Goal: Task Accomplishment & Management: Complete application form

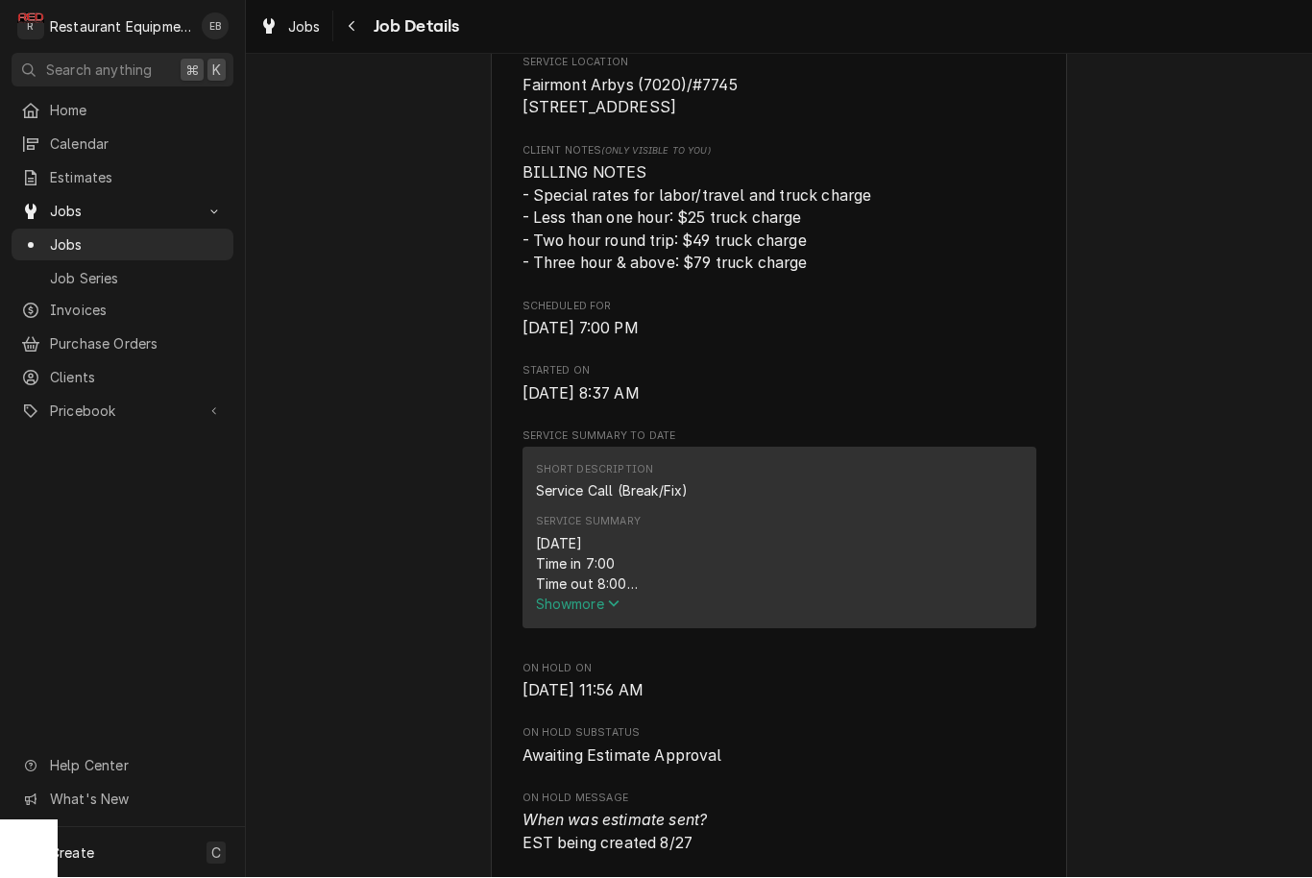
scroll to position [464, 0]
click at [601, 607] on span "Show more" at bounding box center [578, 603] width 85 height 16
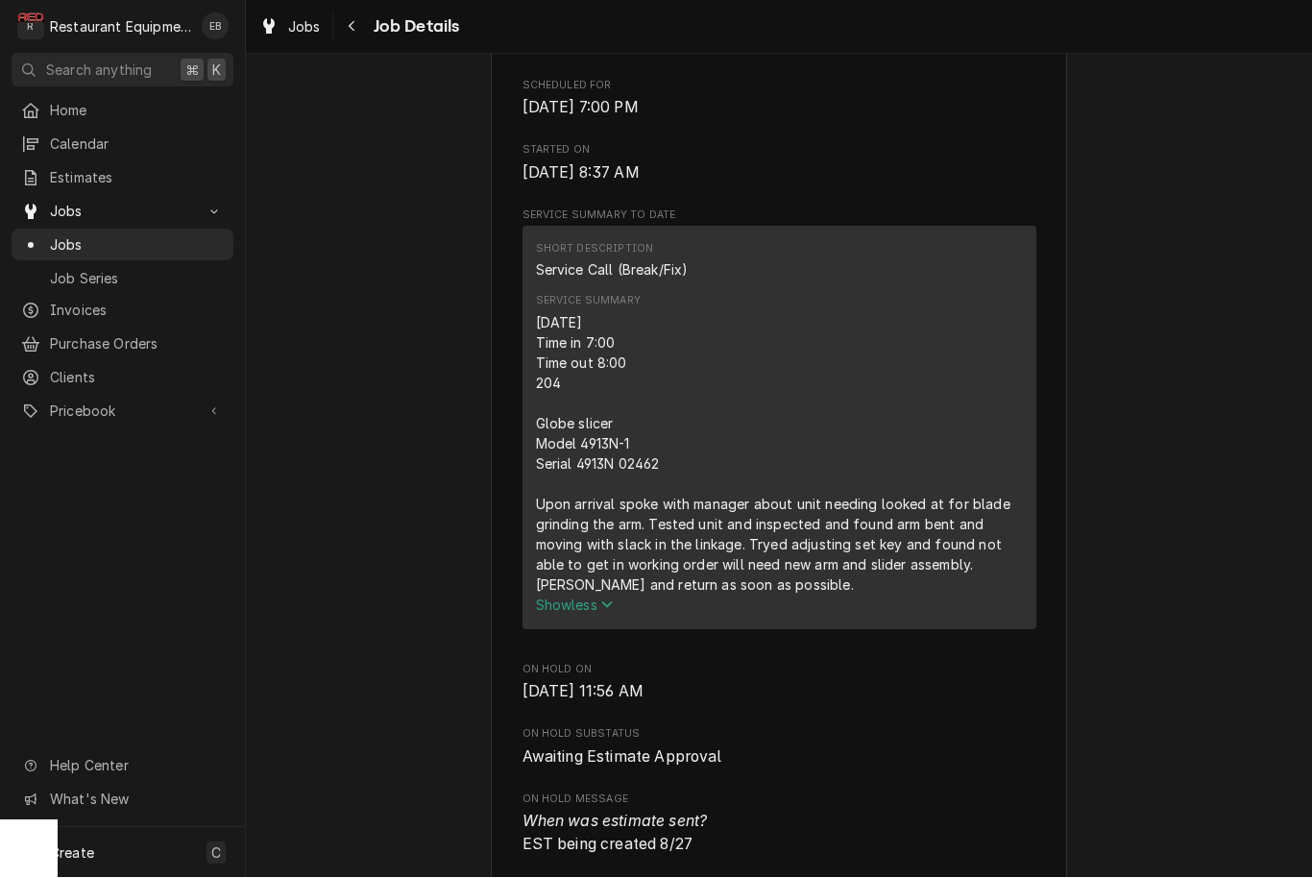
scroll to position [688, 0]
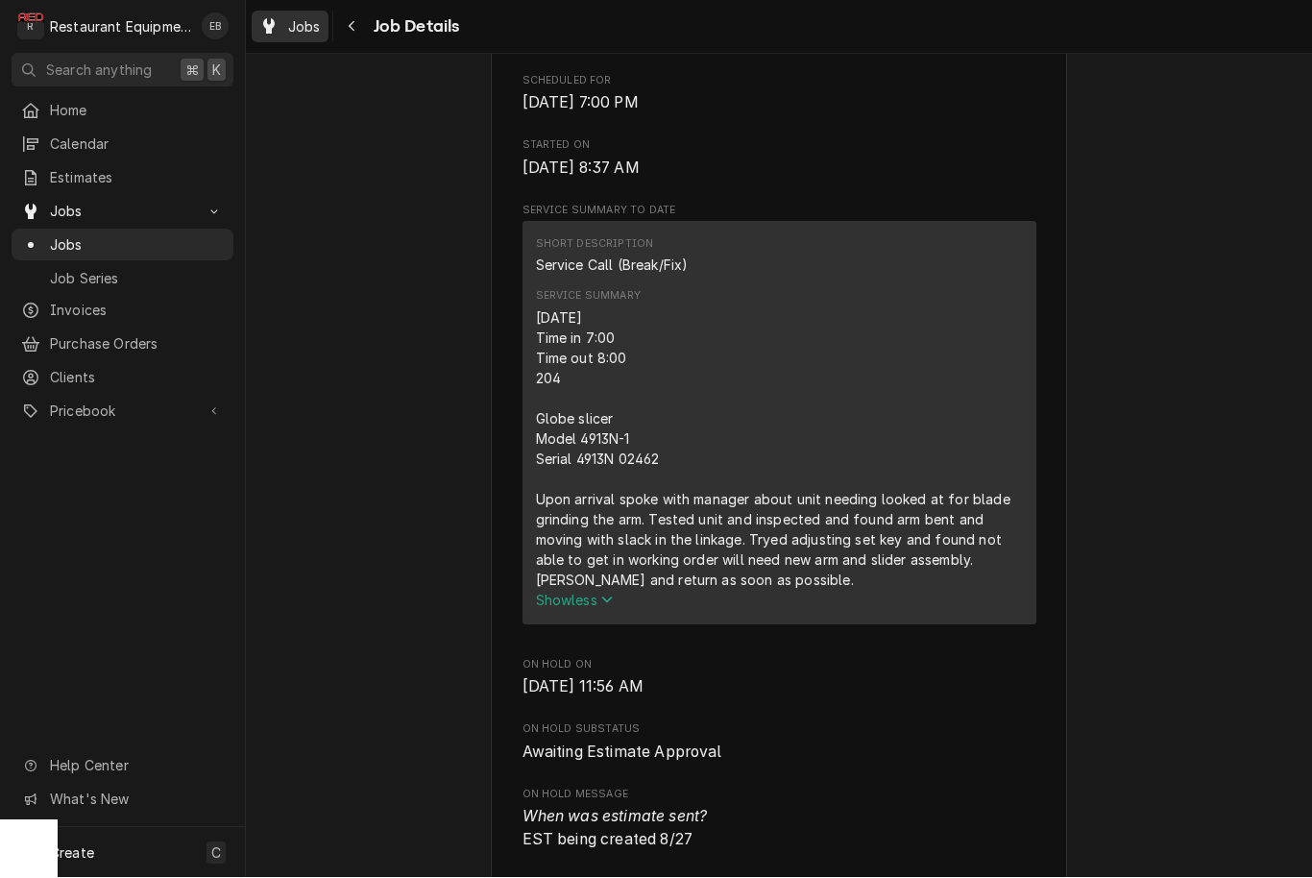
click at [304, 37] on link "Jobs" at bounding box center [290, 28] width 77 height 32
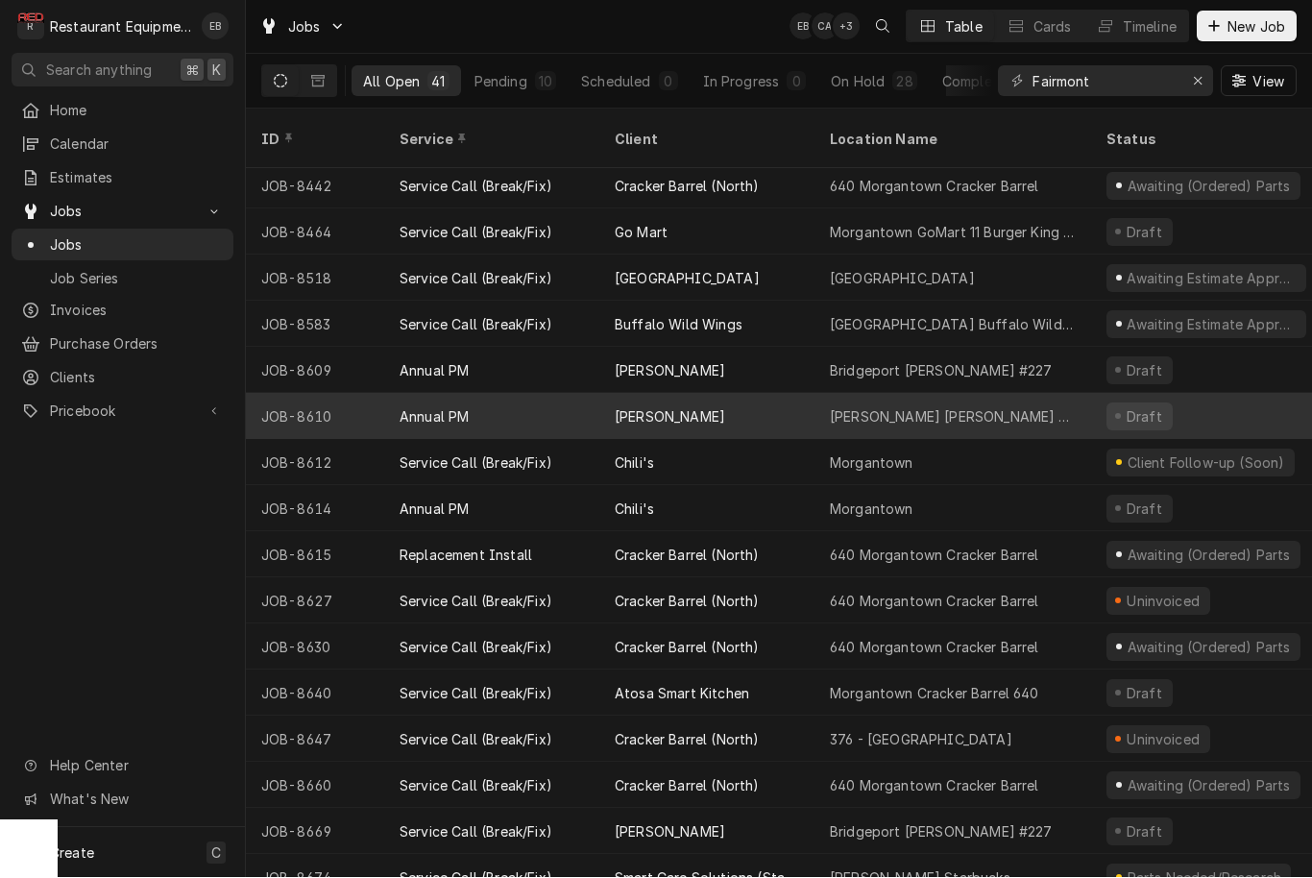
scroll to position [972, 0]
click at [762, 396] on div "[PERSON_NAME]" at bounding box center [706, 419] width 215 height 46
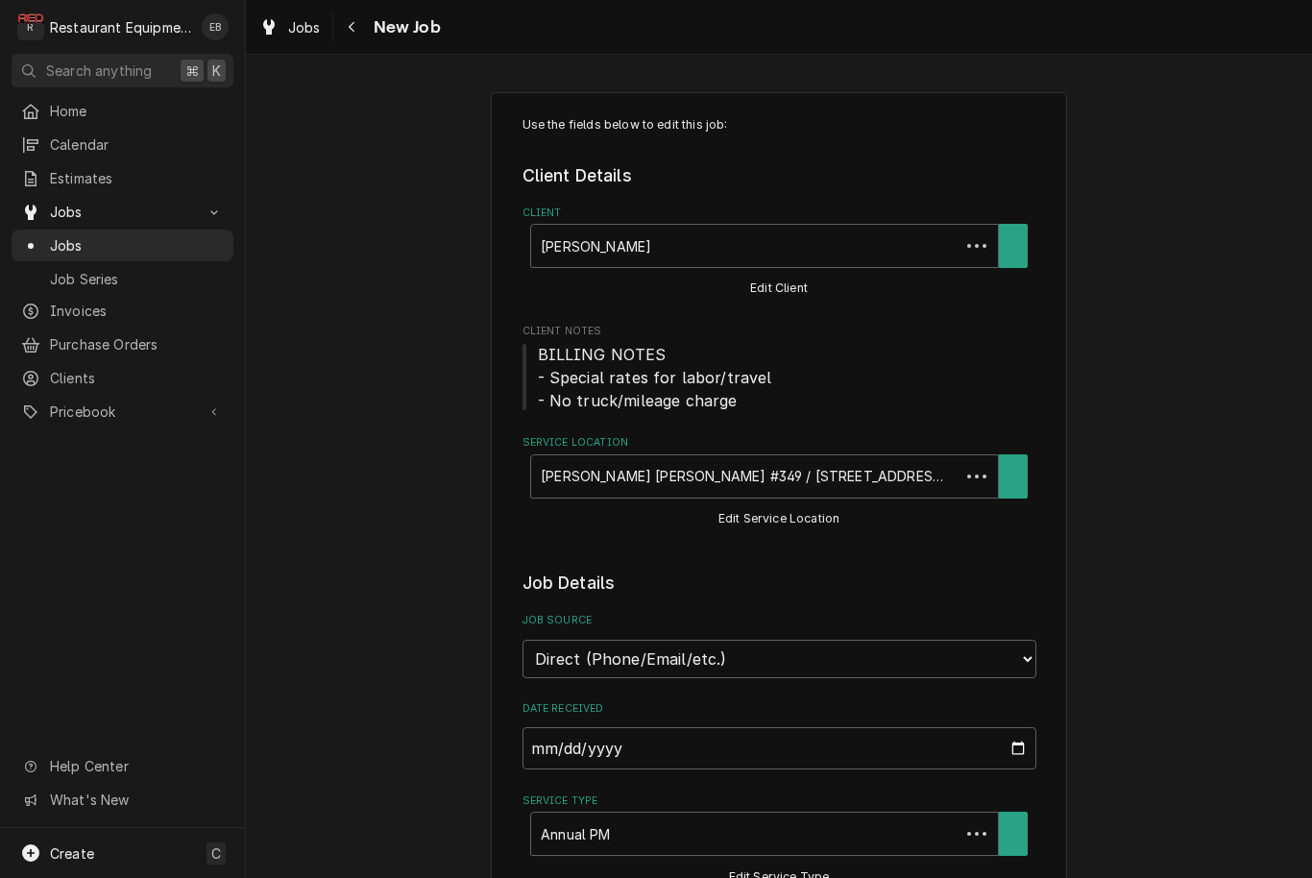
type textarea "x"
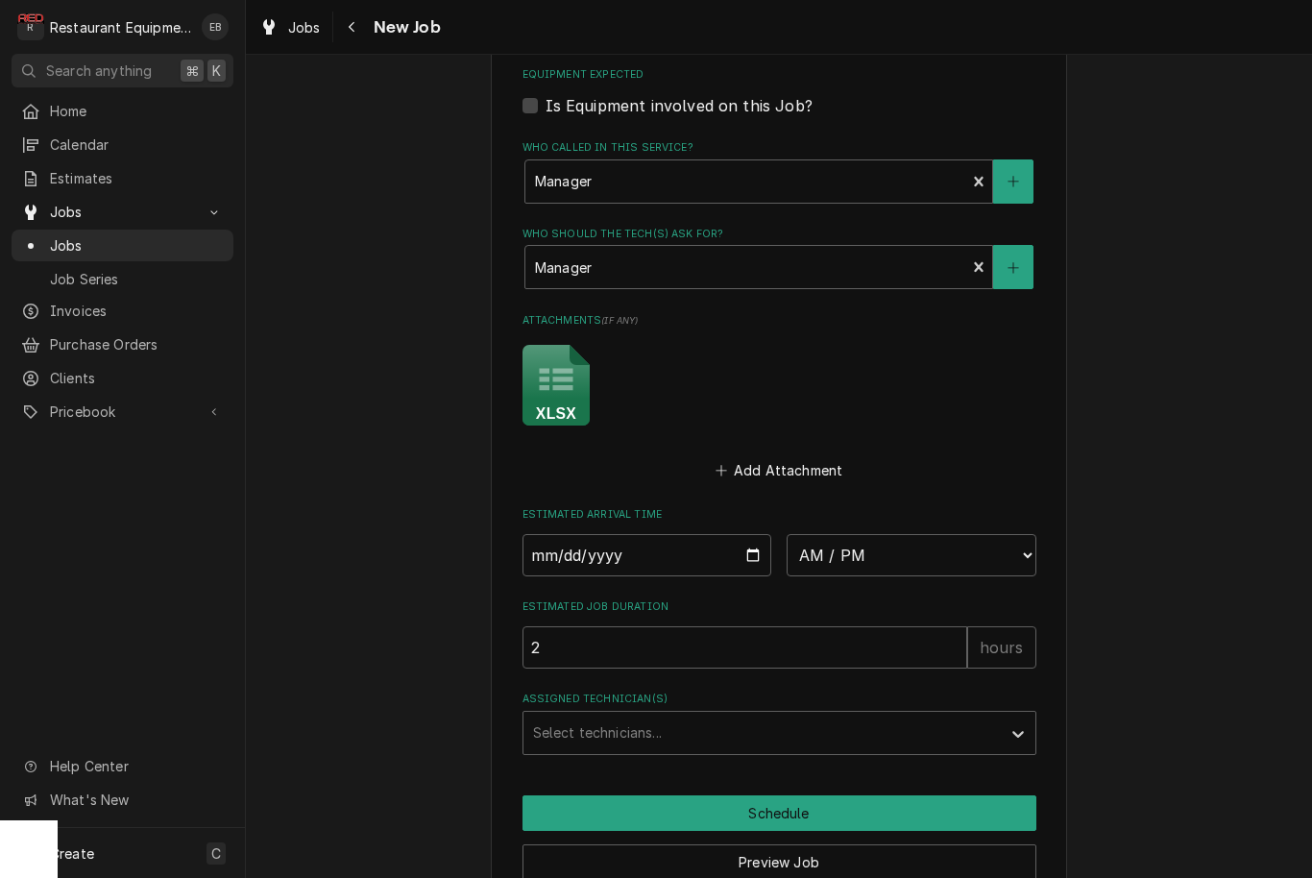
scroll to position [1423, 0]
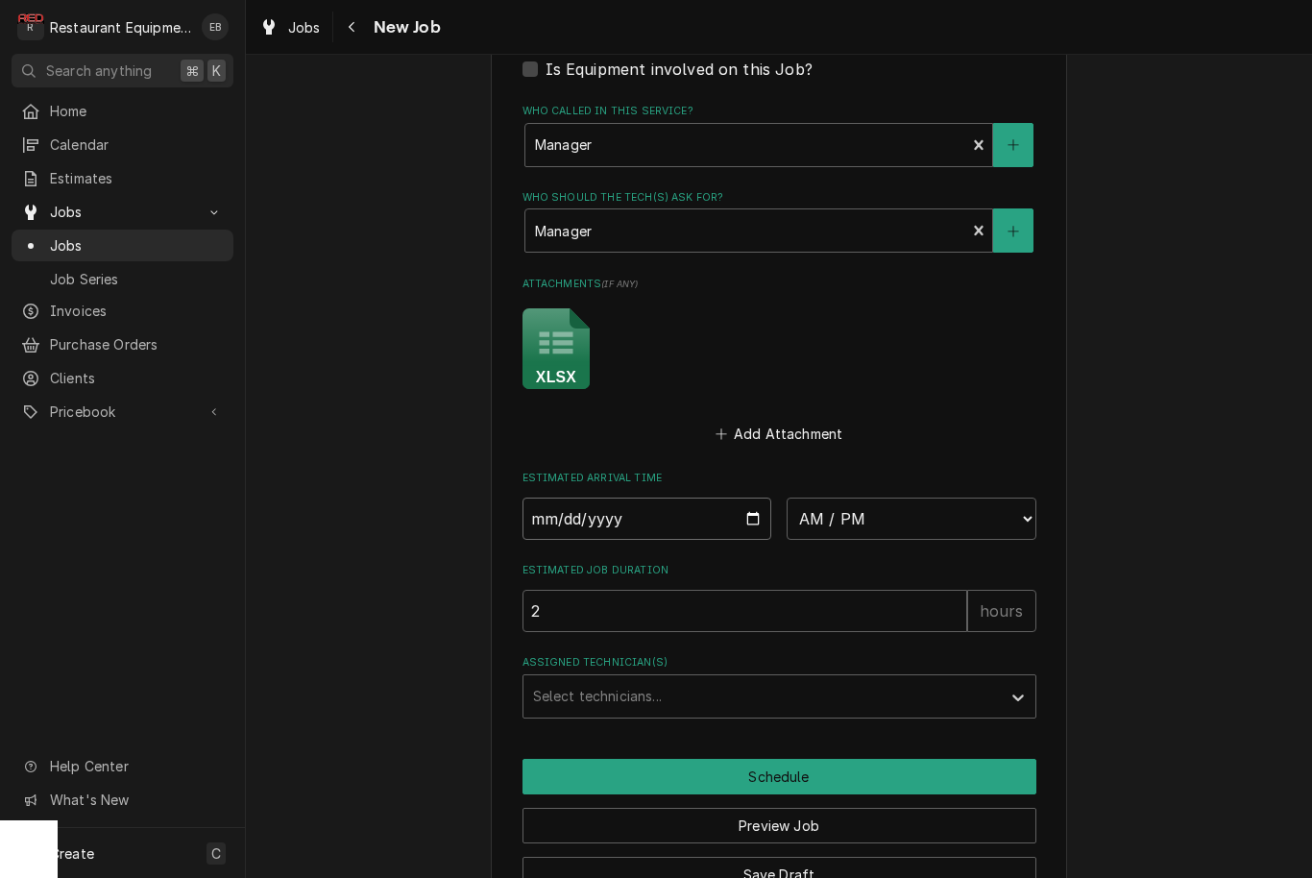
type input "2025-08-29"
click at [687, 498] on input "2025-08-29" at bounding box center [648, 519] width 250 height 42
type textarea "x"
select select "10:00:00"
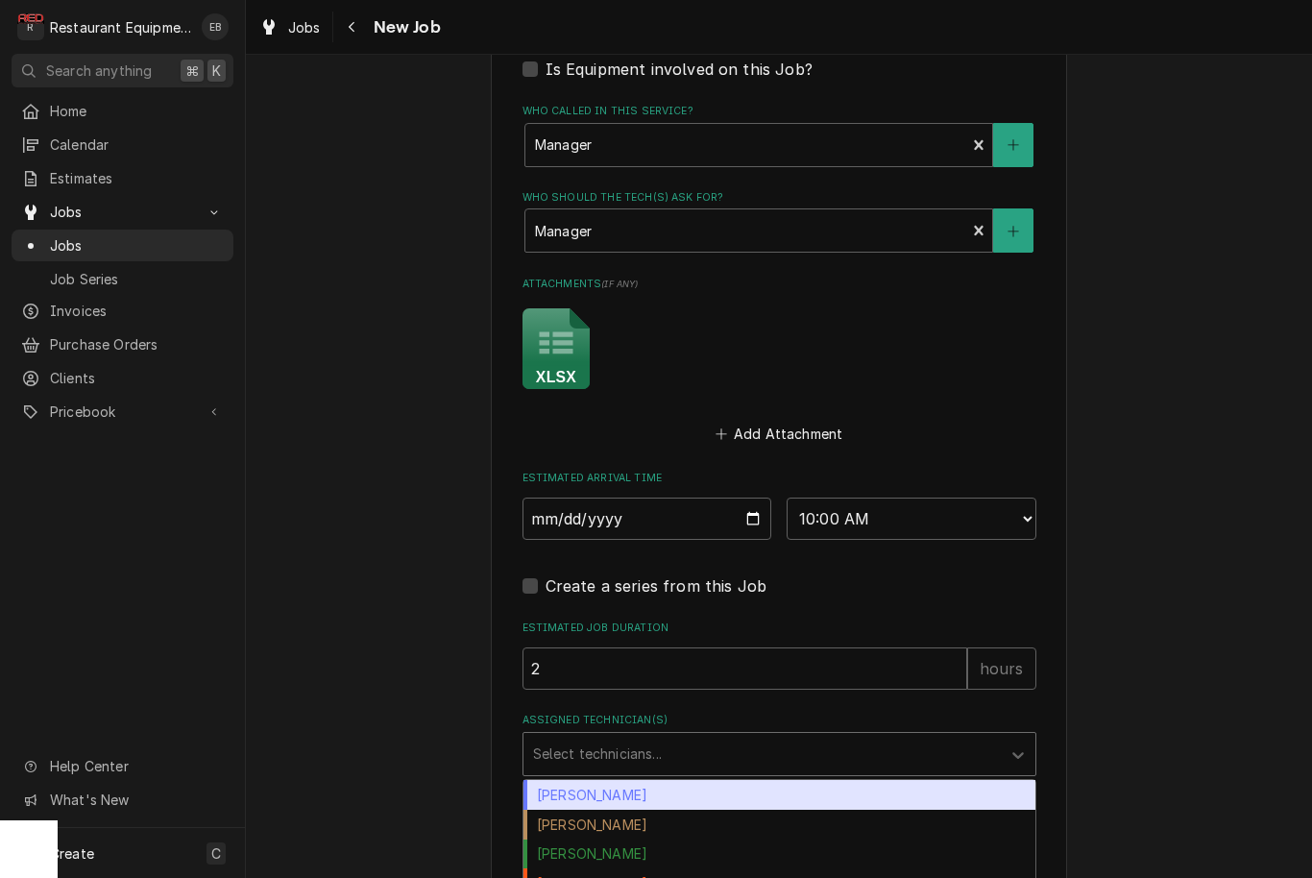
drag, startPoint x: 823, startPoint y: 744, endPoint x: 755, endPoint y: 653, distance: 113.9
click at [823, 744] on div "Assigned Technician(s)" at bounding box center [762, 754] width 458 height 35
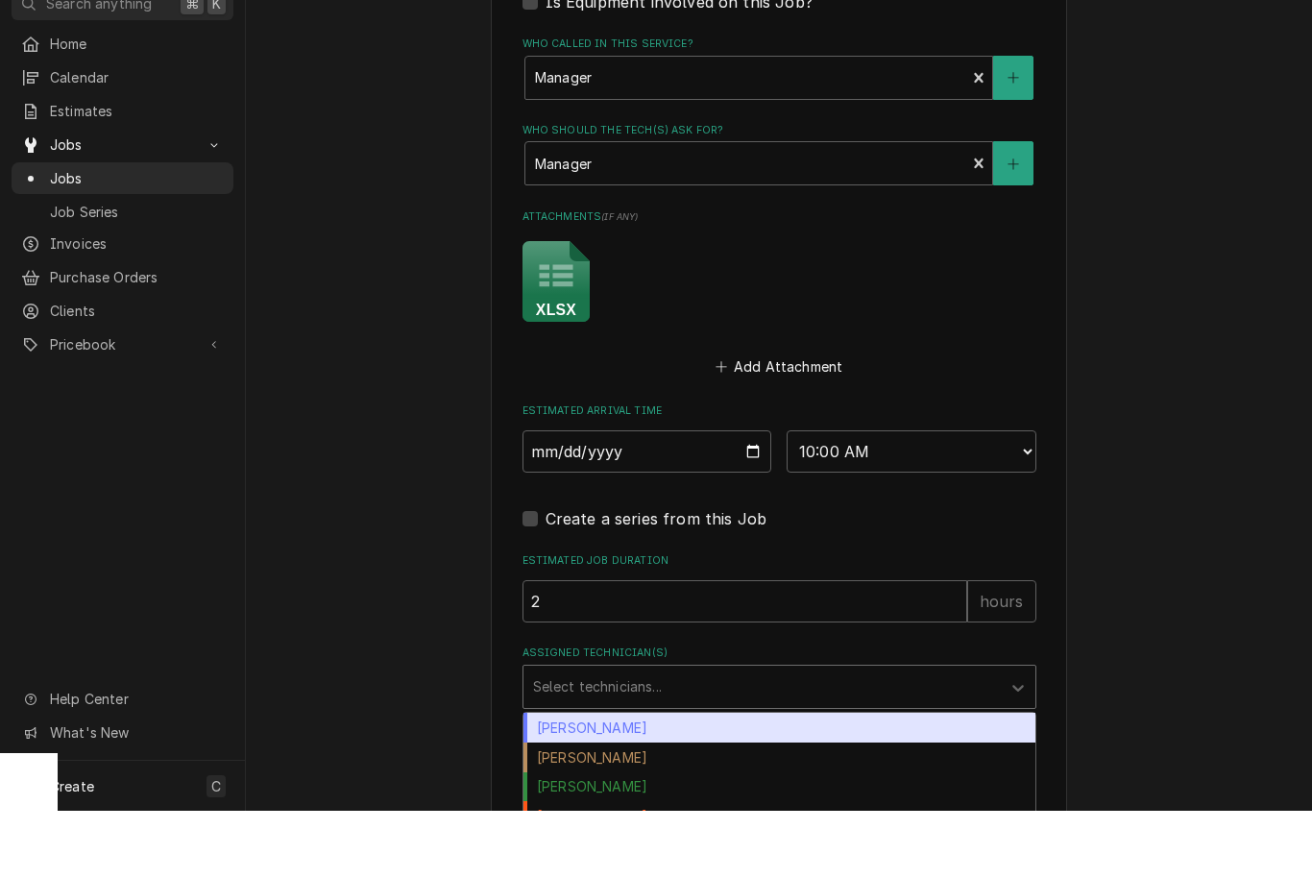
click at [720, 780] on div "Bryan Sanders" at bounding box center [779, 795] width 512 height 30
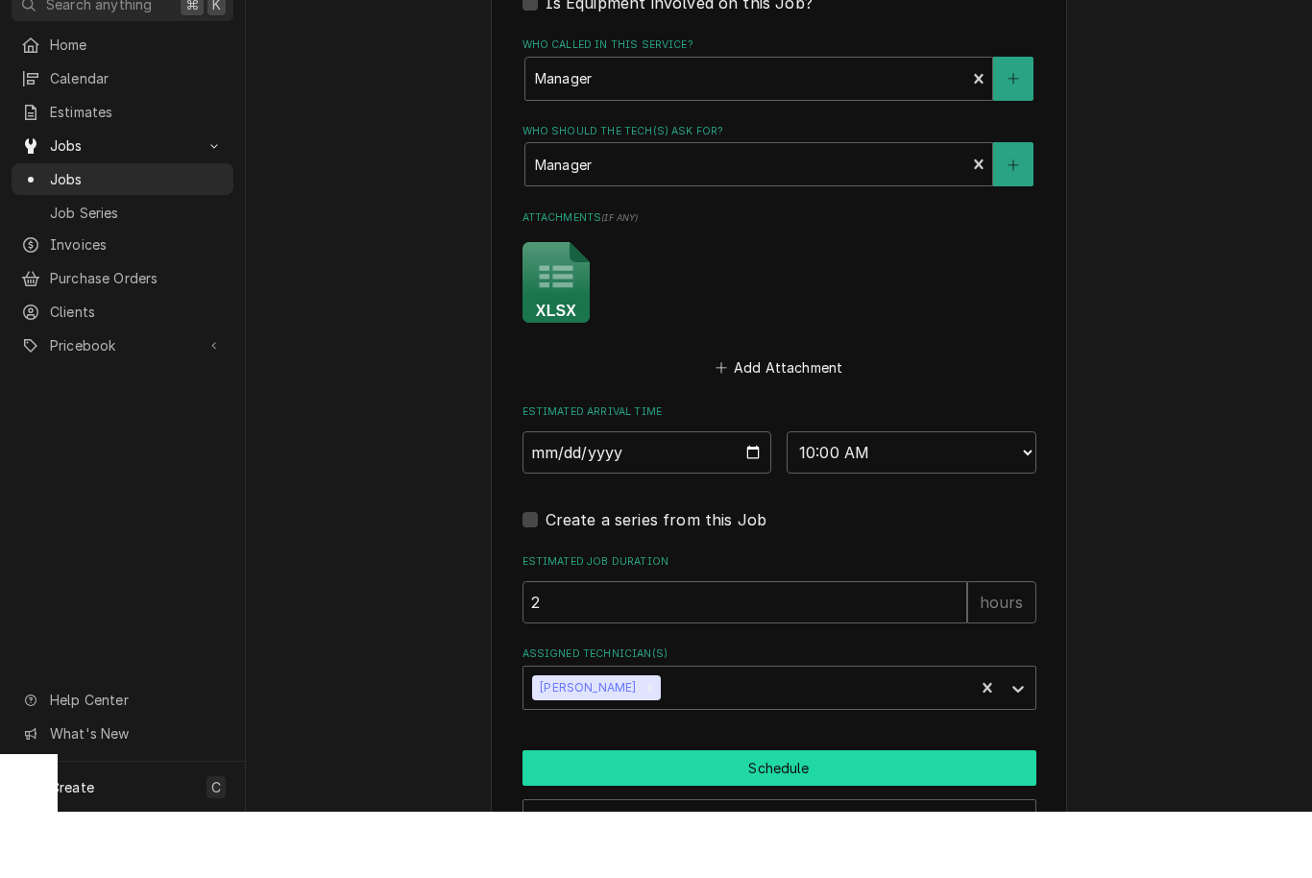
scroll to position [0, 0]
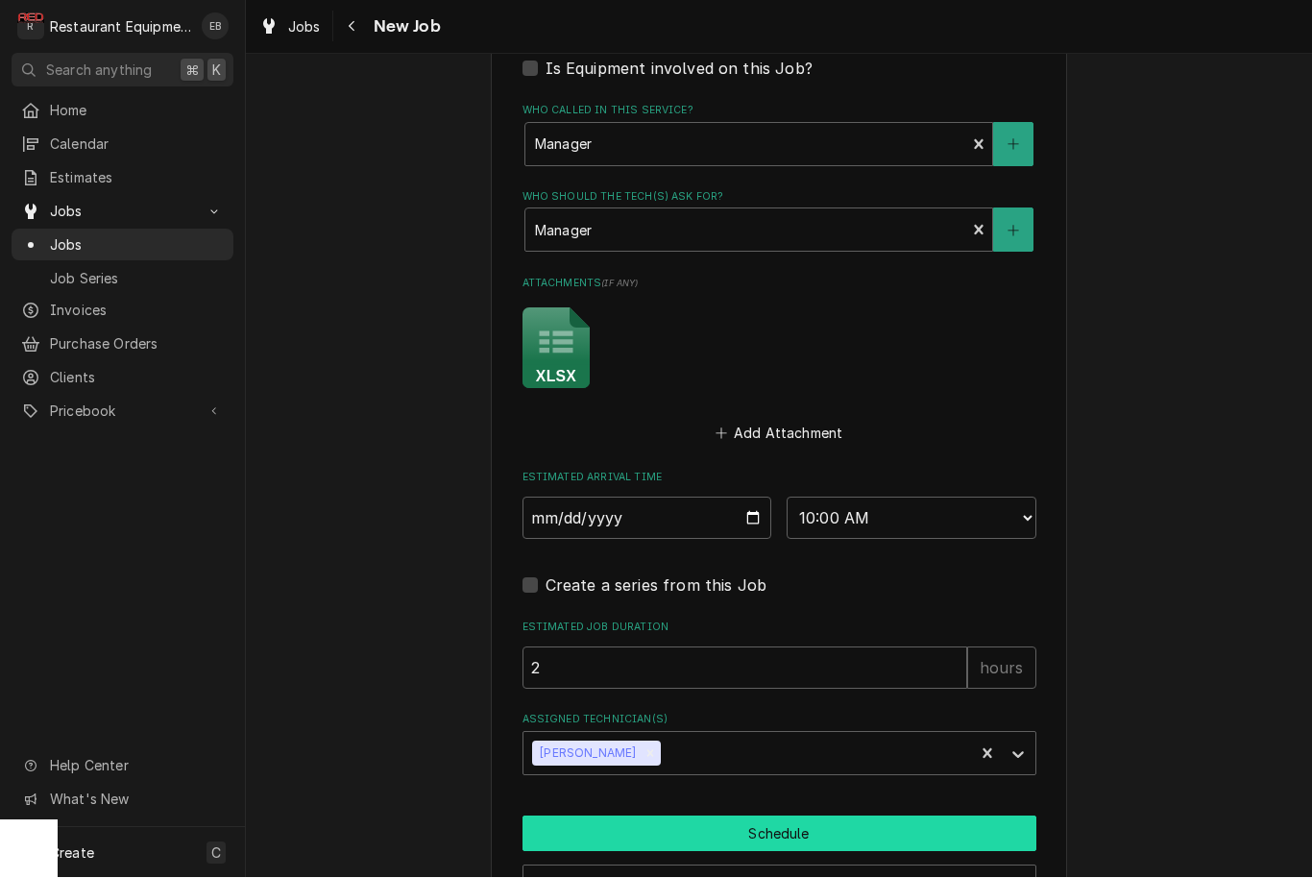
click at [786, 818] on button "Schedule" at bounding box center [780, 834] width 514 height 36
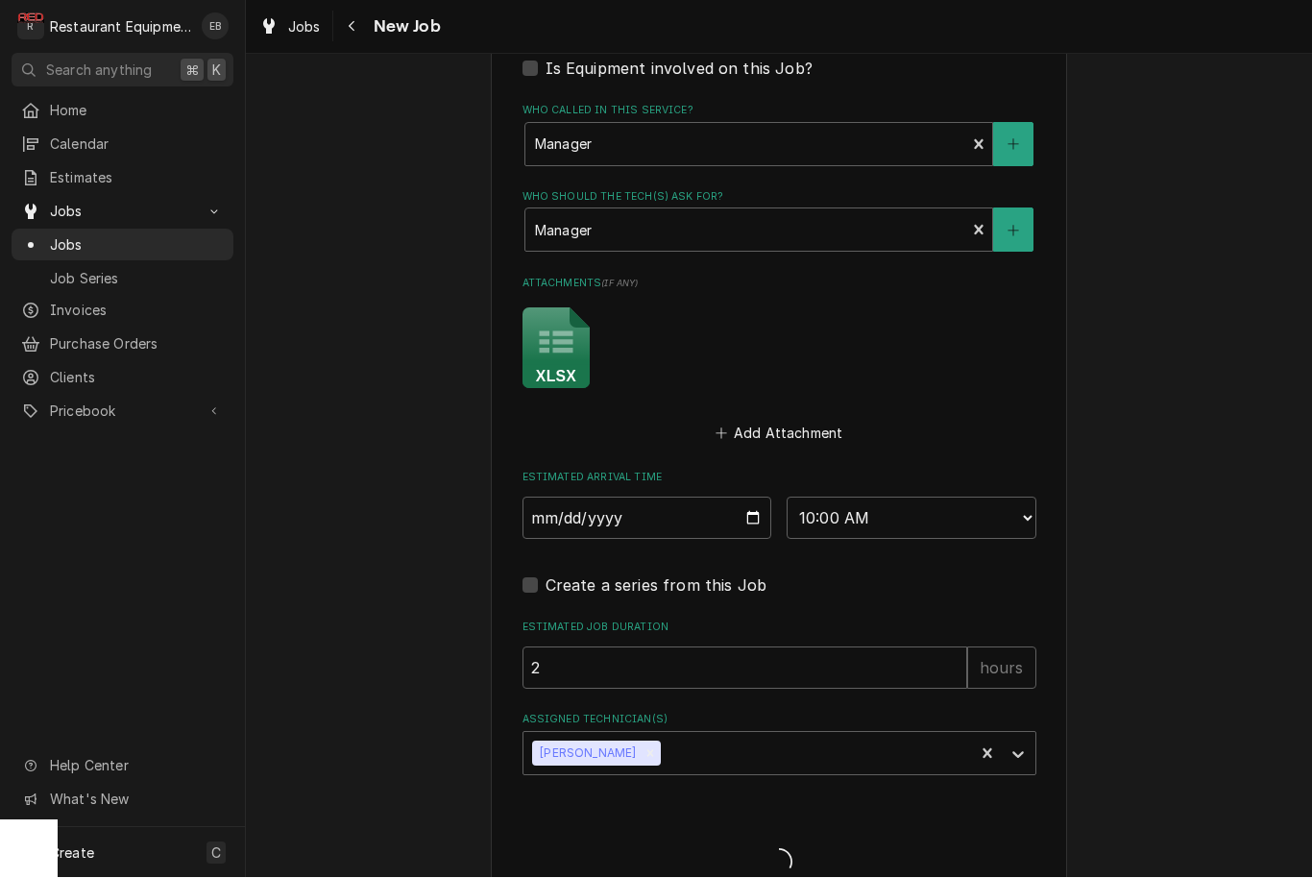
type textarea "x"
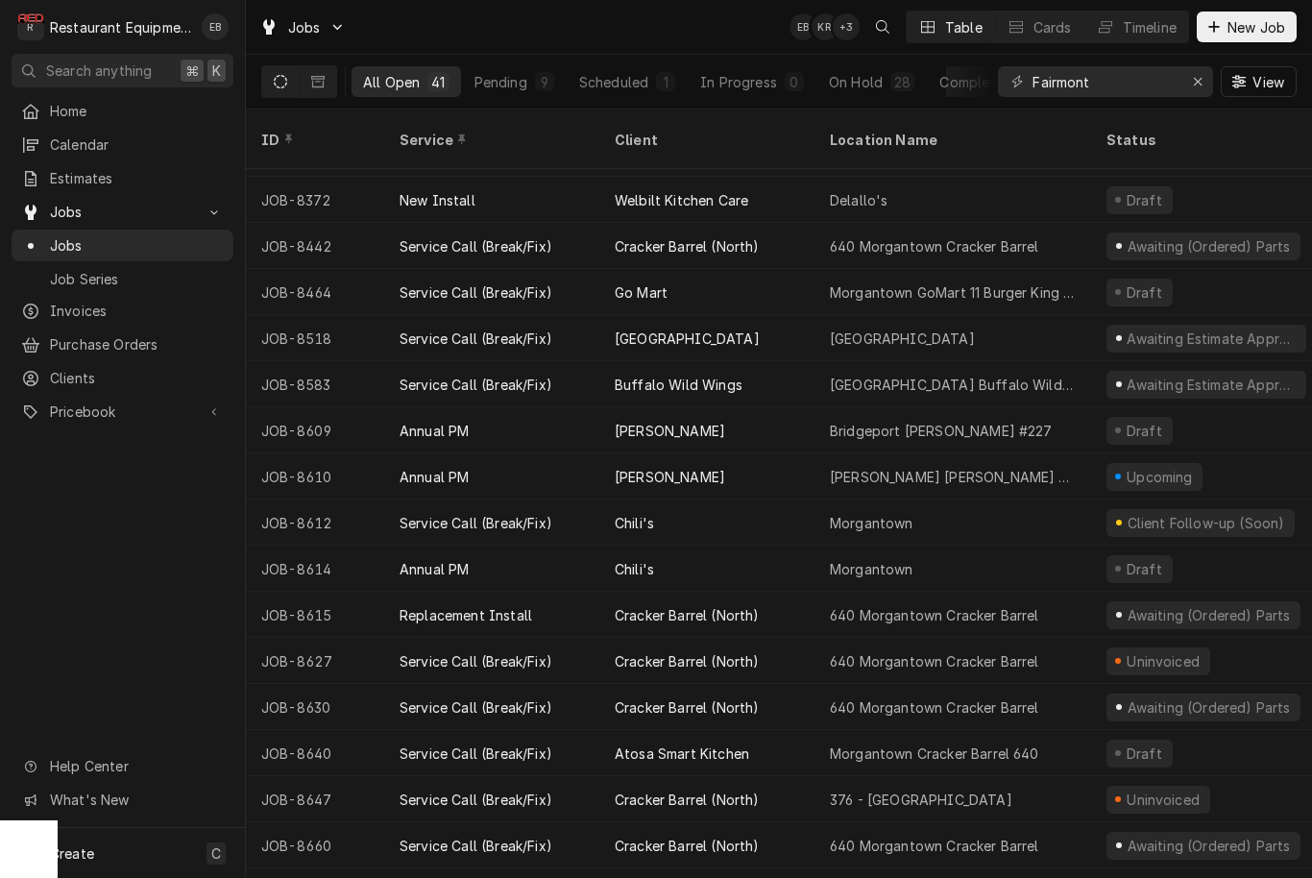
scroll to position [915, 0]
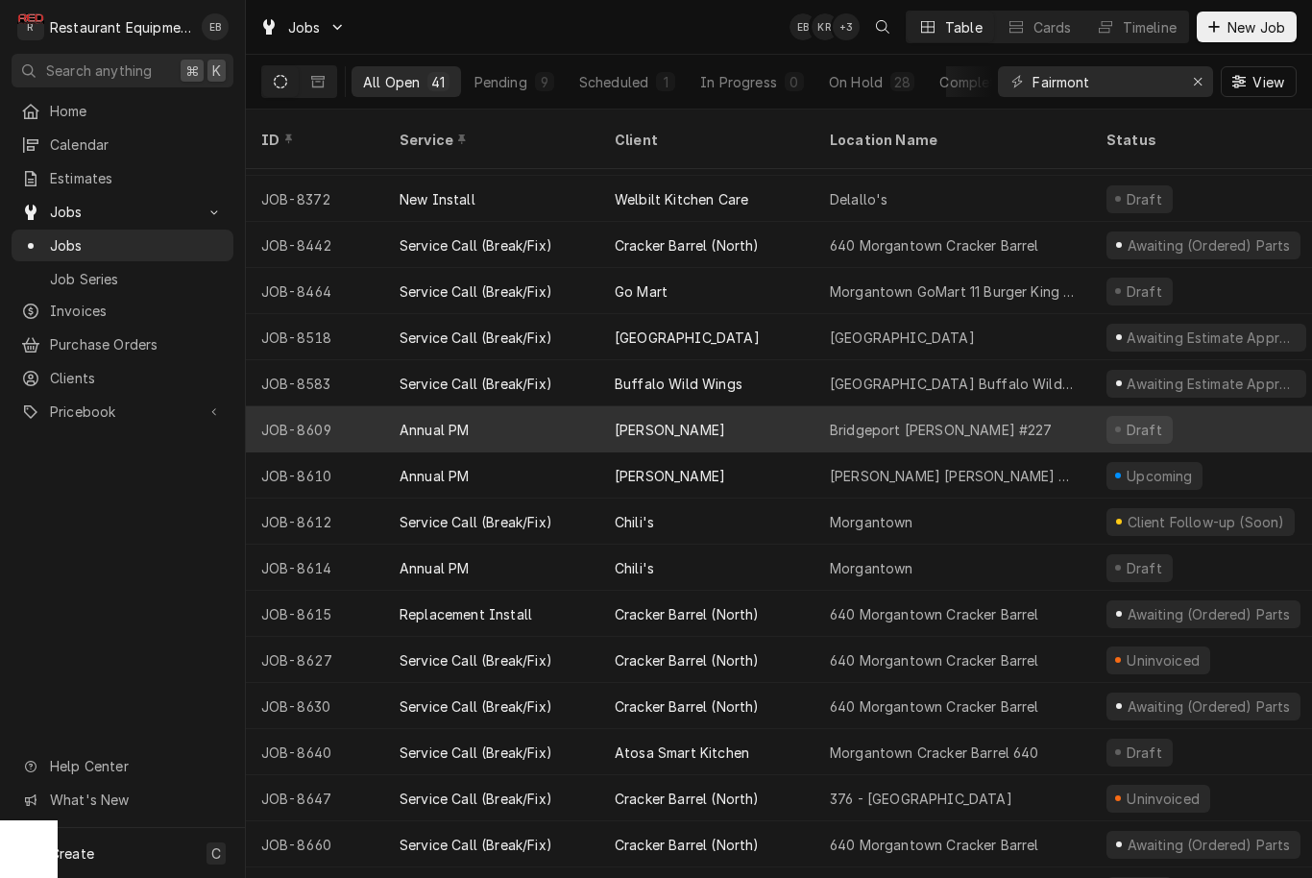
click at [788, 417] on div "[PERSON_NAME]" at bounding box center [706, 429] width 215 height 46
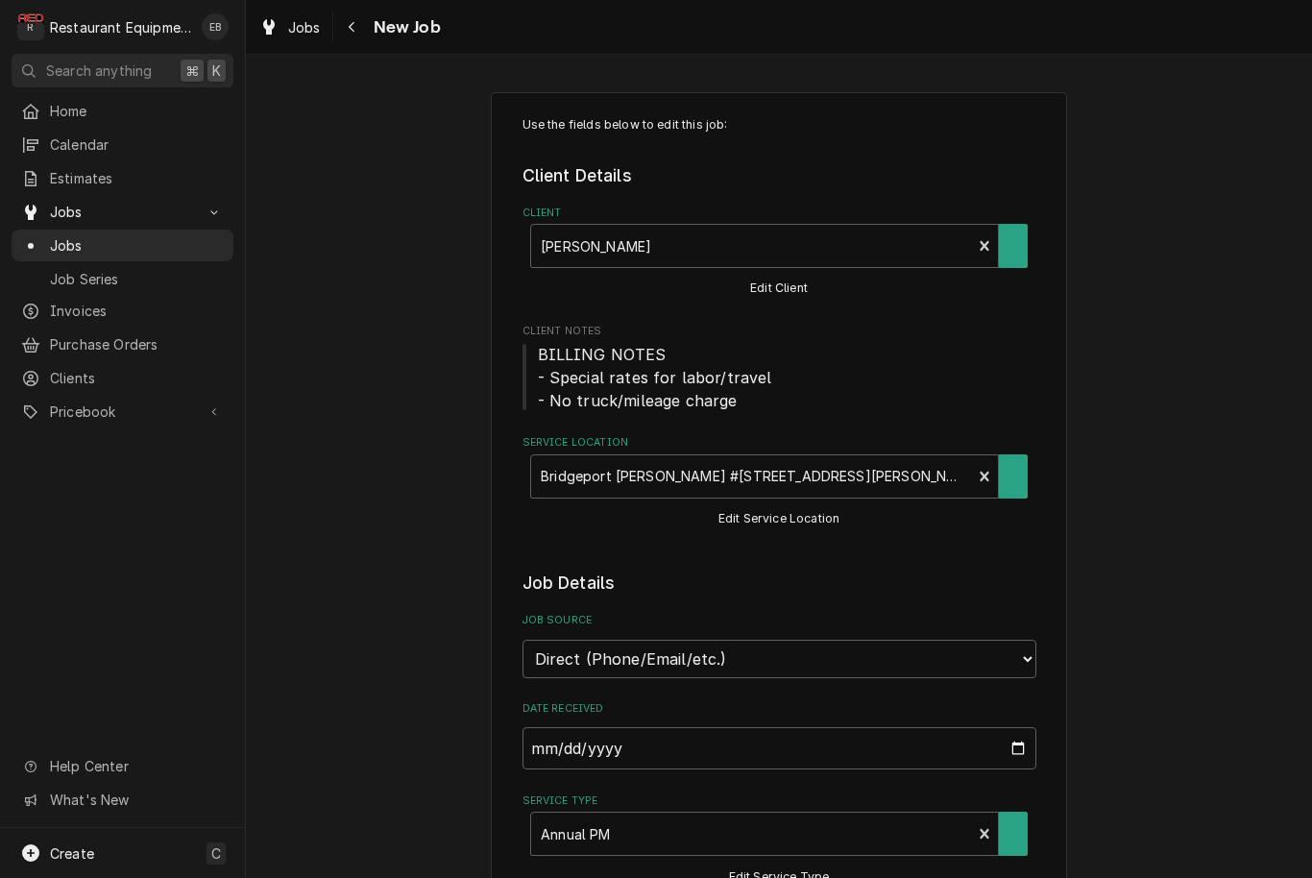
type textarea "x"
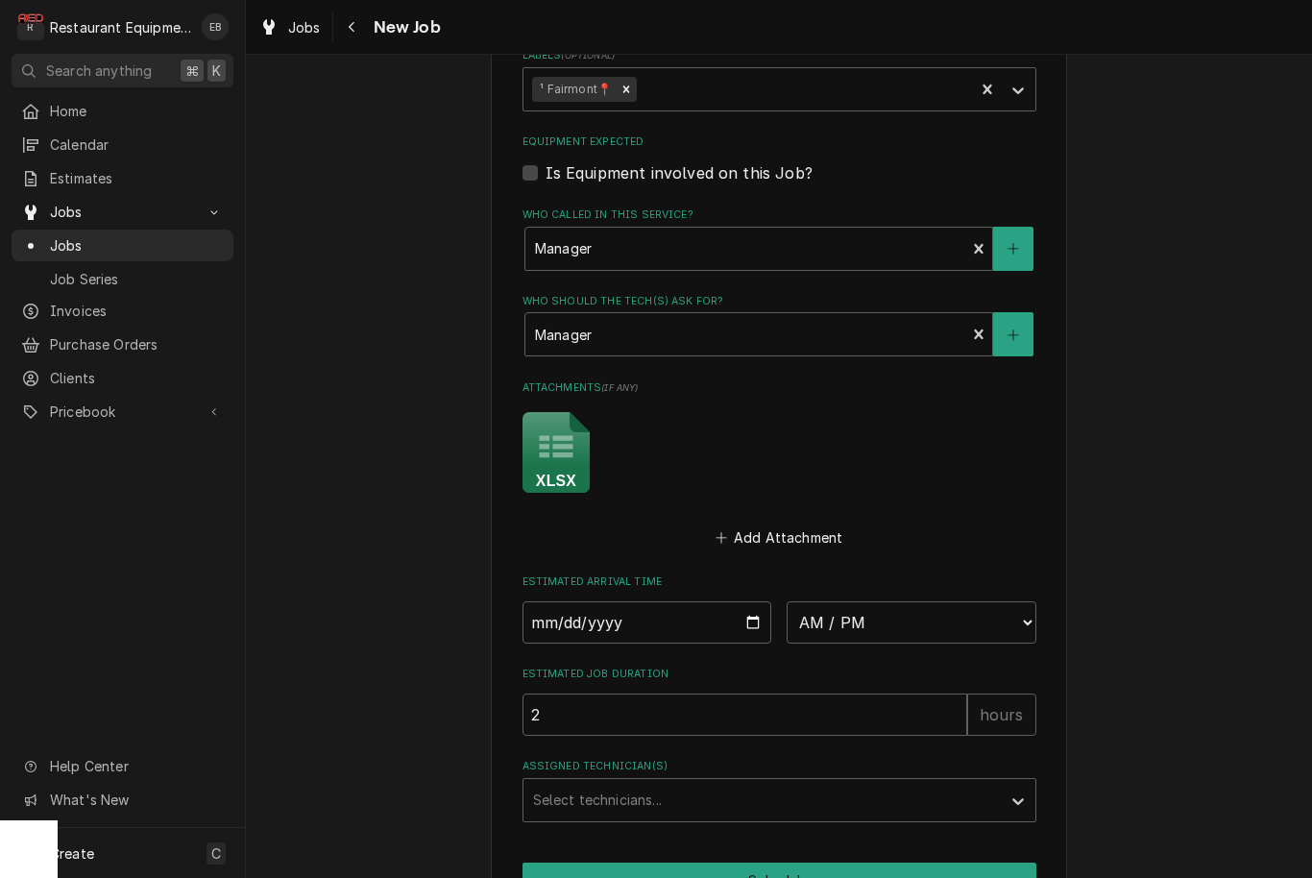
scroll to position [1322, 0]
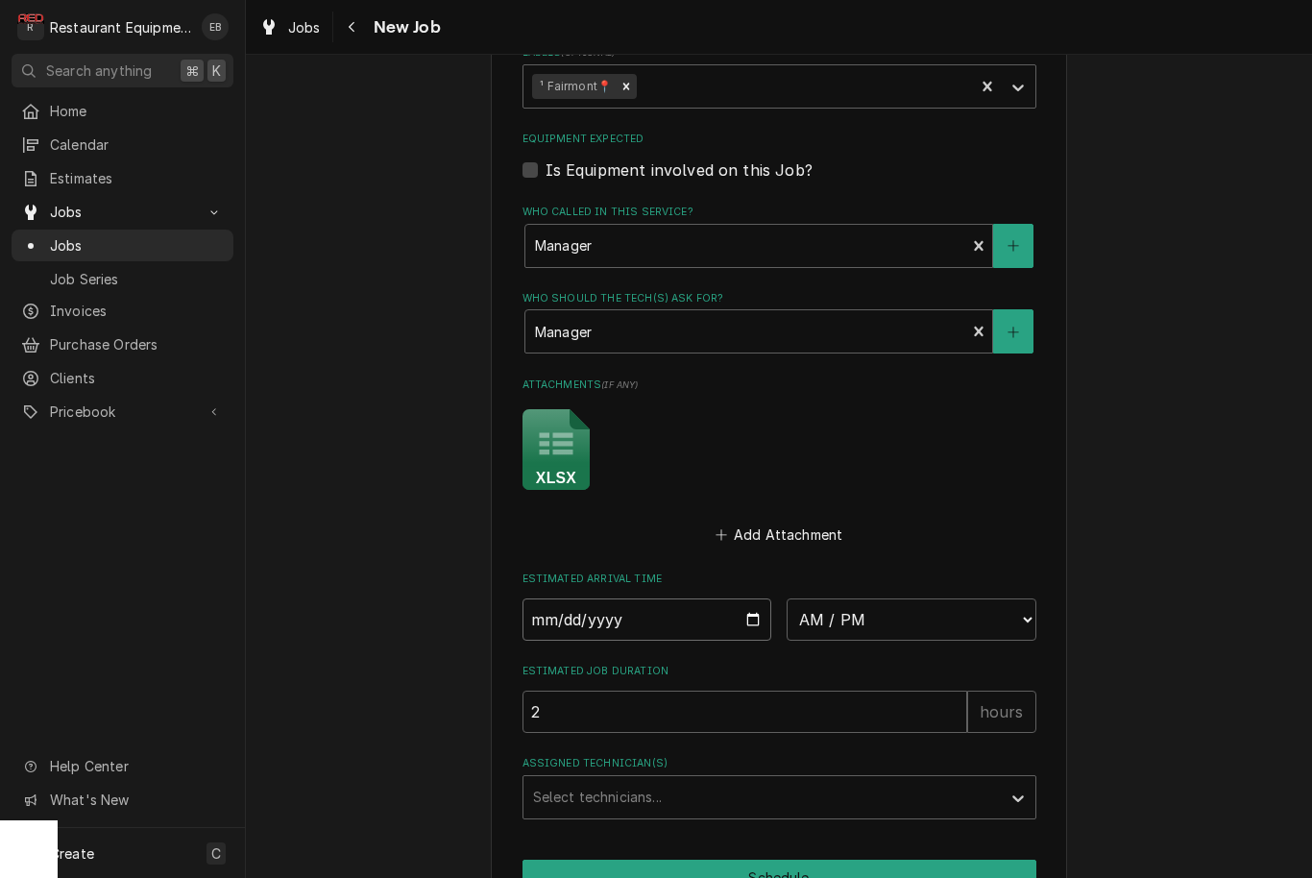
type input "2025-08-29"
click at [663, 598] on input "2025-08-29" at bounding box center [648, 619] width 250 height 42
type textarea "x"
select select "09:30:00"
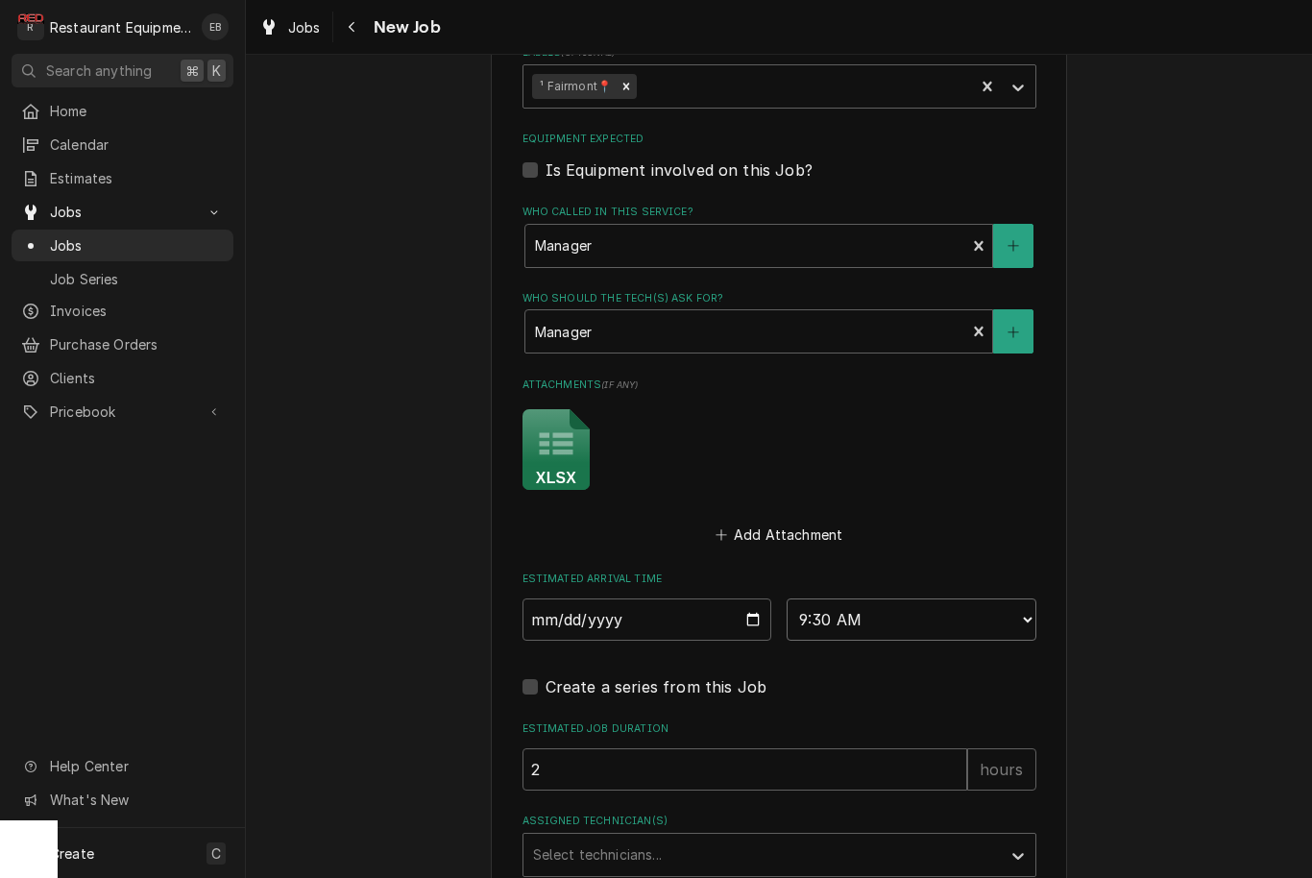
type textarea "x"
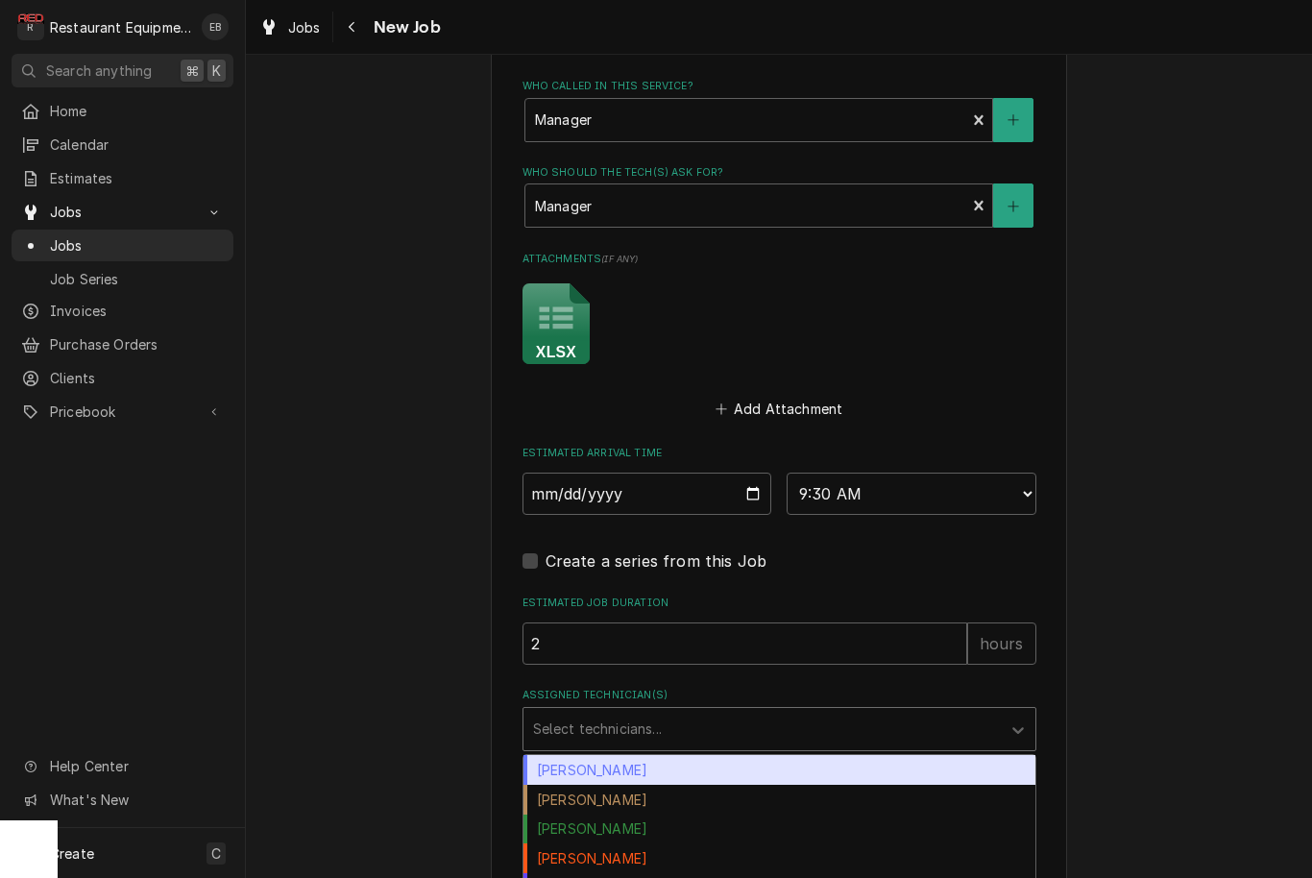
drag, startPoint x: 718, startPoint y: 709, endPoint x: 669, endPoint y: 713, distance: 49.1
click at [718, 712] on div "Assigned Technician(s)" at bounding box center [762, 729] width 458 height 35
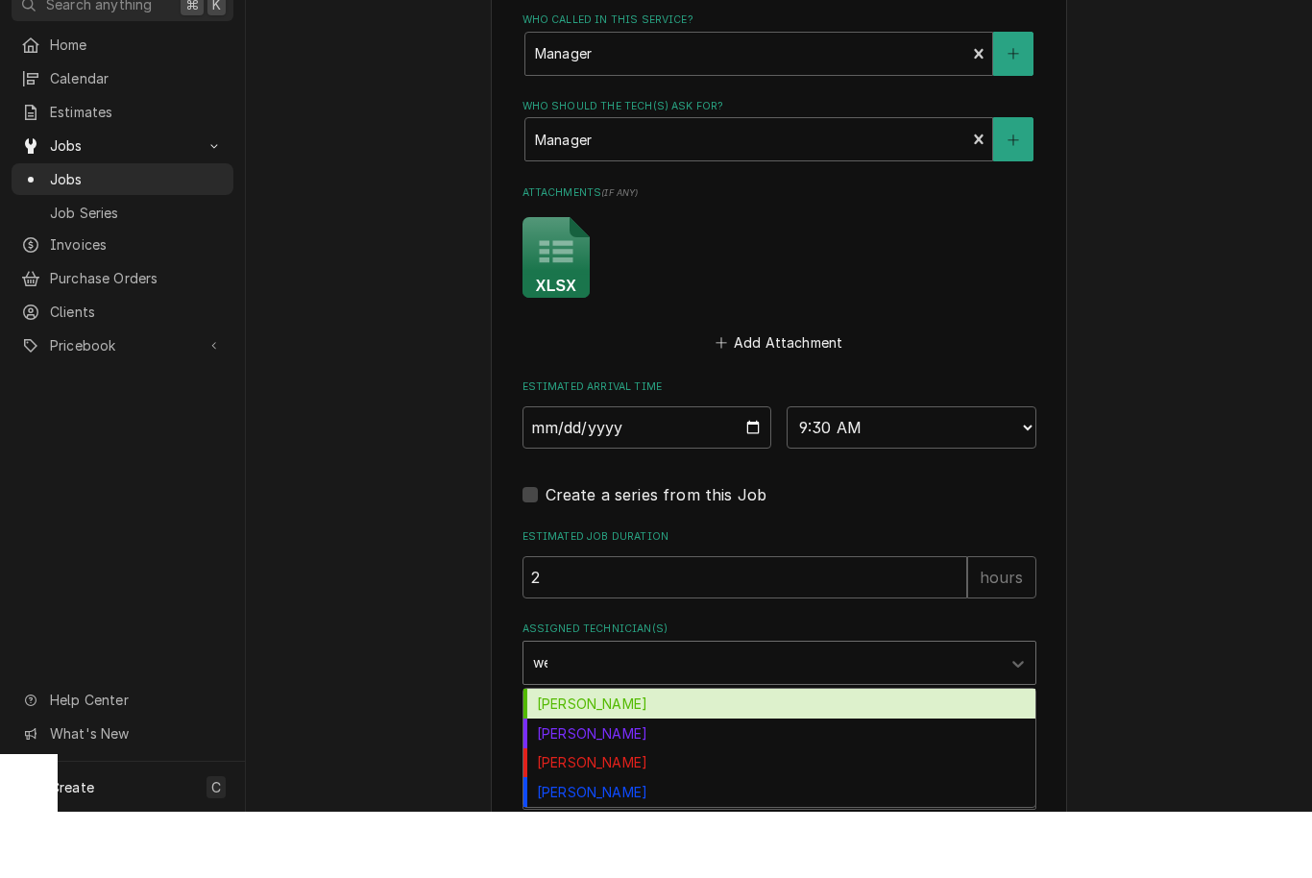
scroll to position [0, 0]
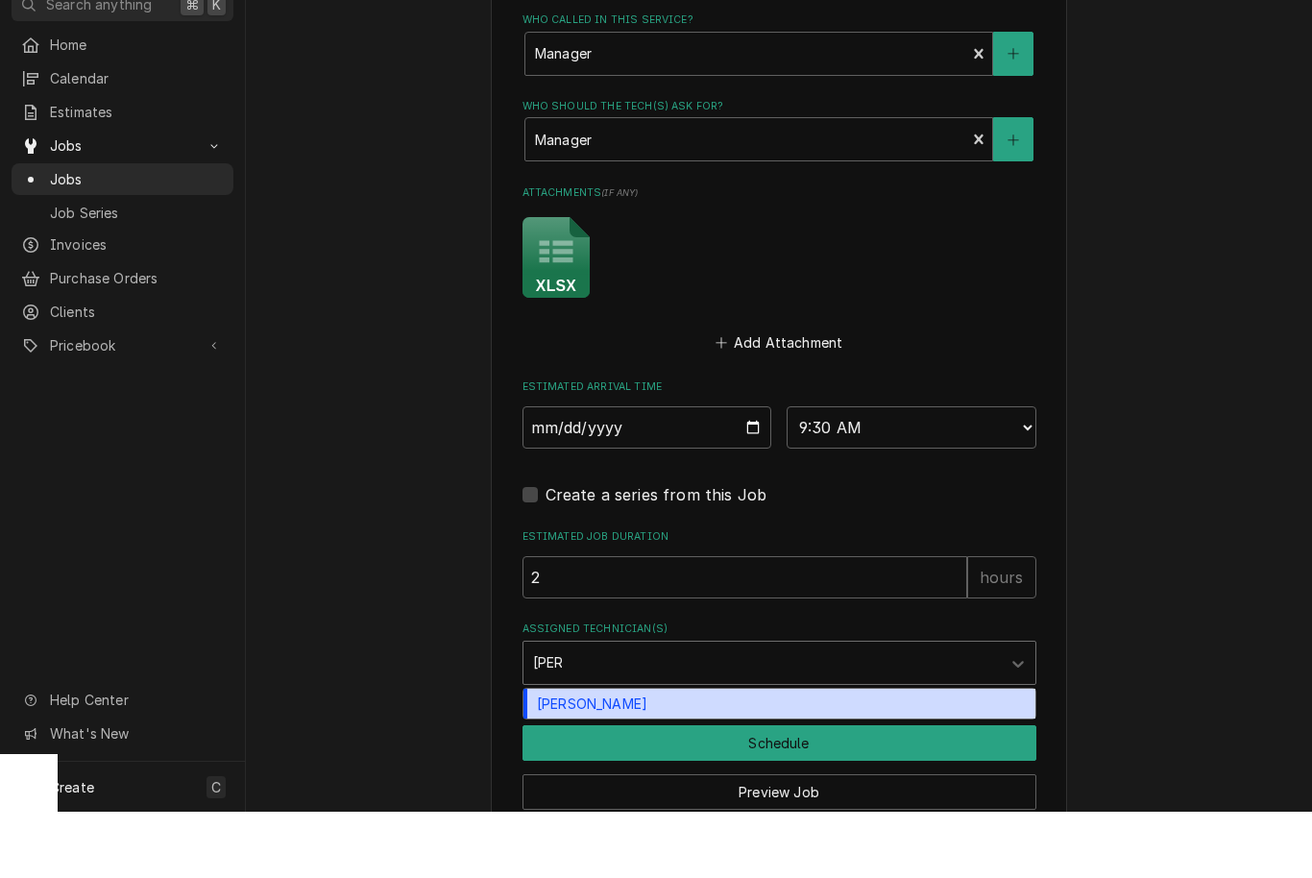
click at [717, 755] on div "Wesley Fisher" at bounding box center [779, 770] width 512 height 30
type input "wes"
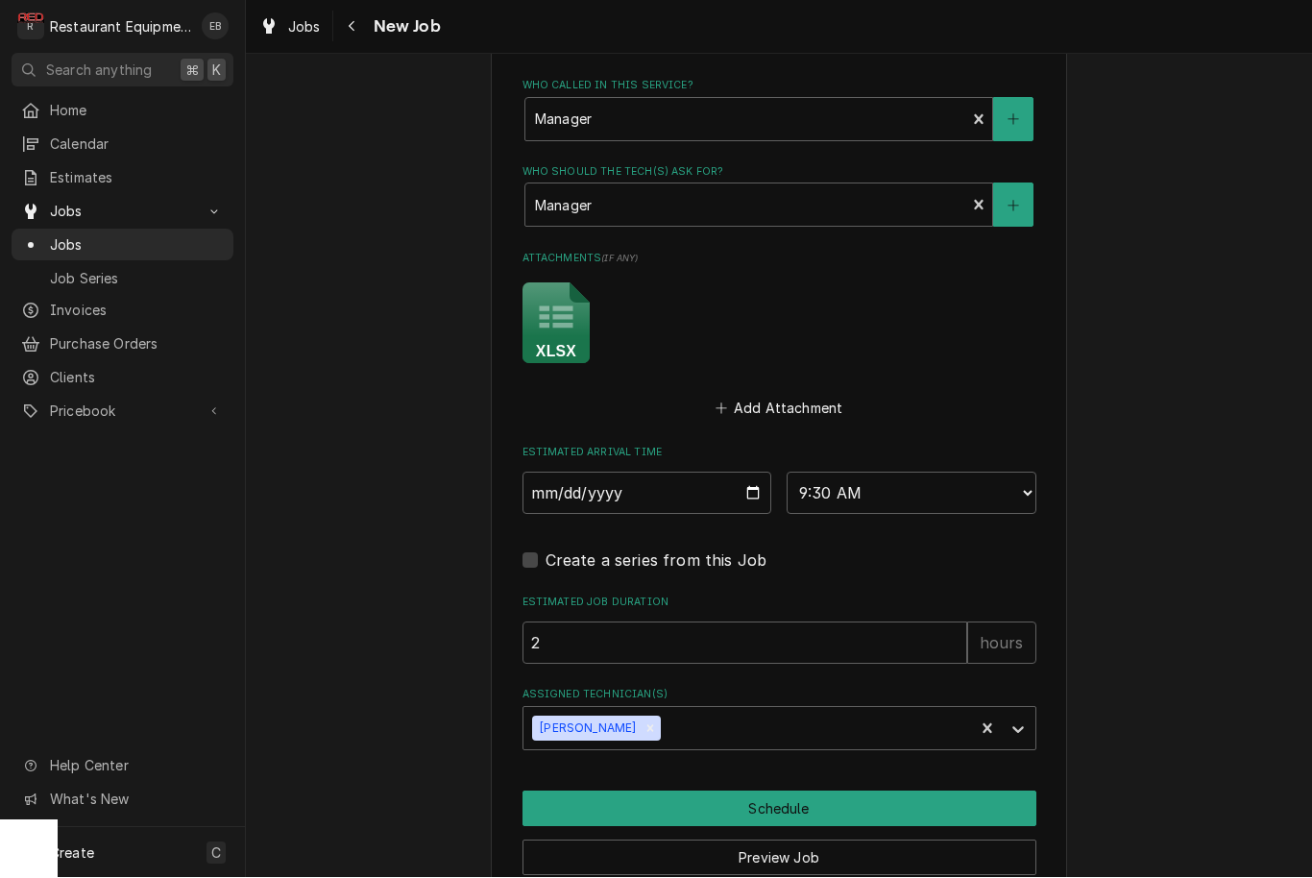
click at [762, 791] on button "Schedule" at bounding box center [780, 809] width 514 height 36
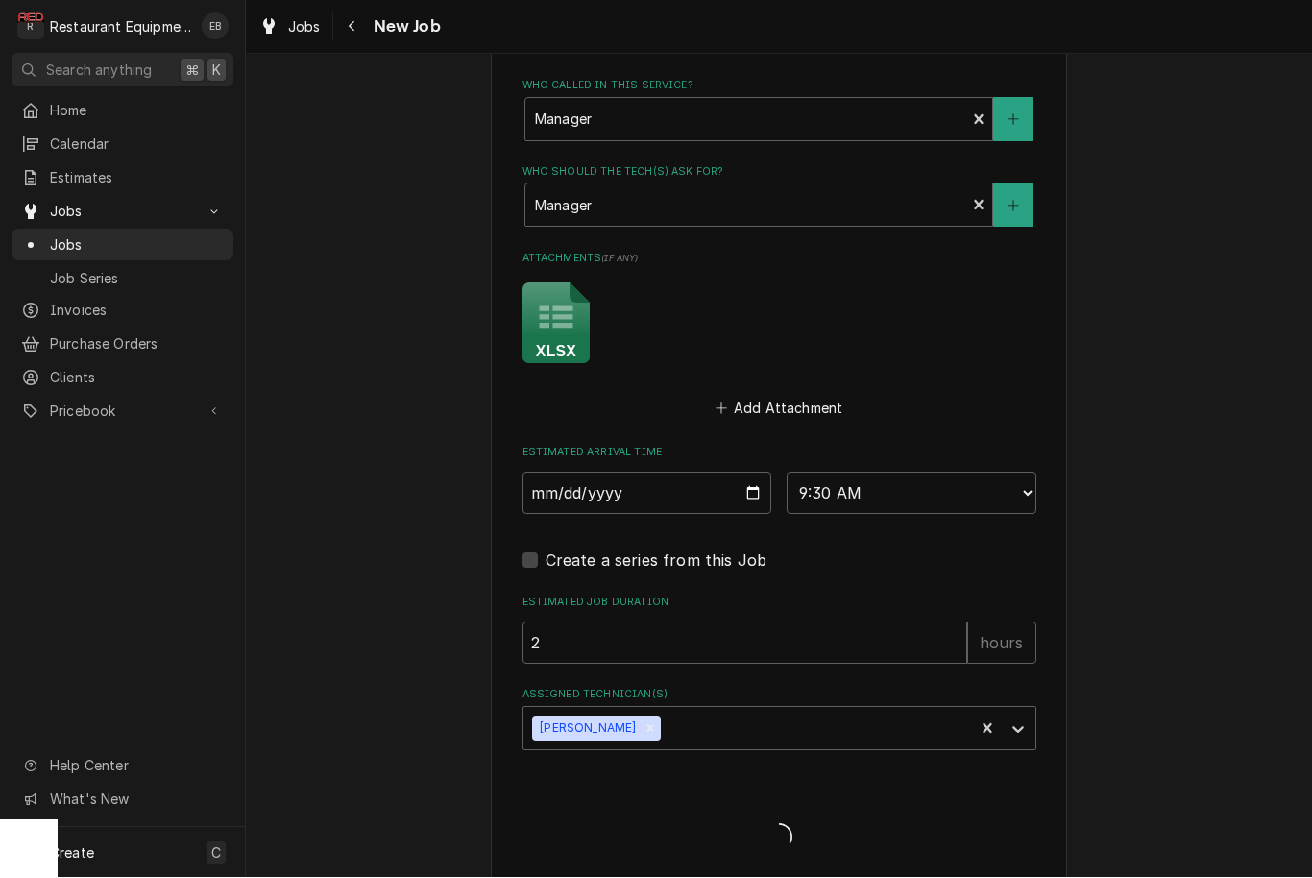
scroll to position [1446, 0]
type textarea "x"
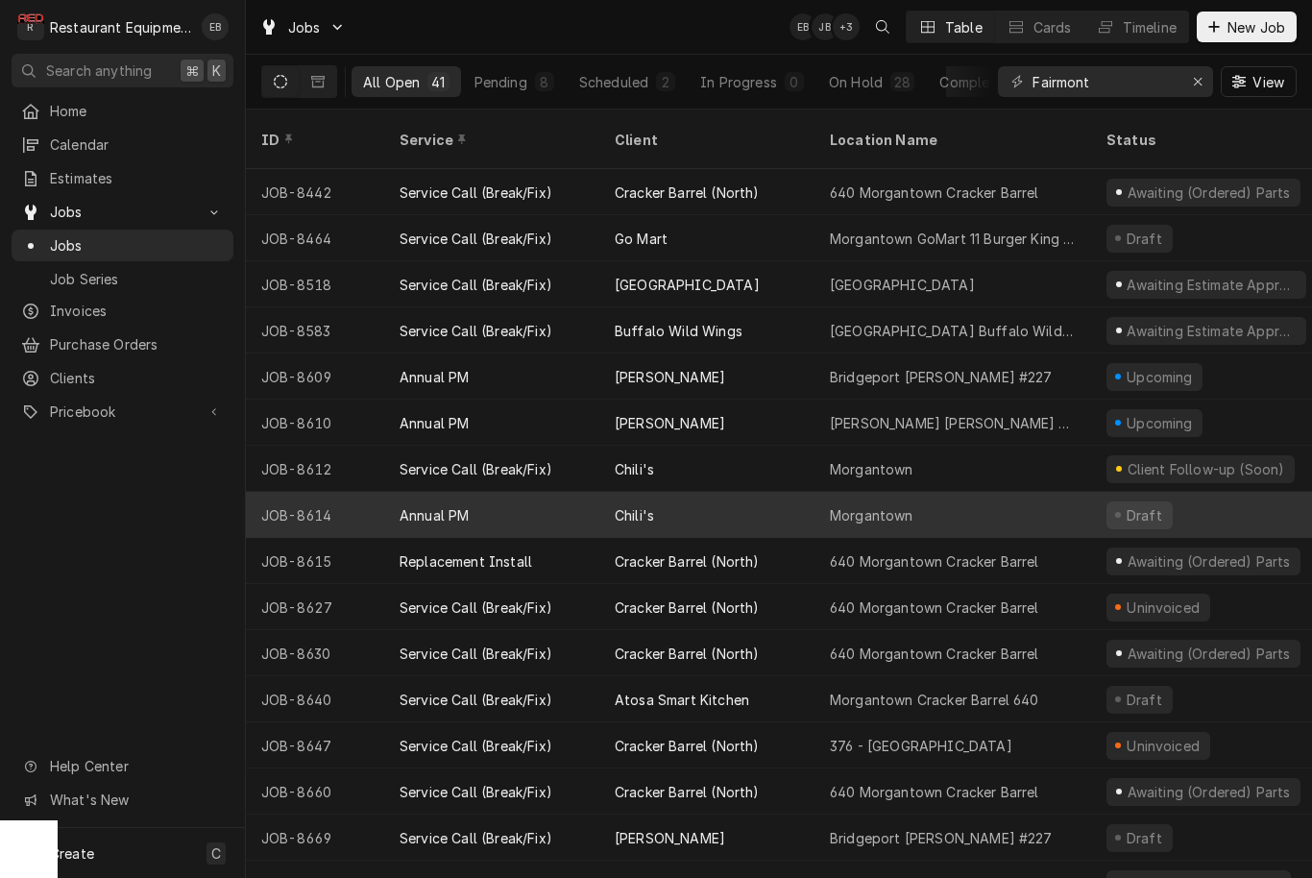
scroll to position [970, 0]
